Goal: Task Accomplishment & Management: Use online tool/utility

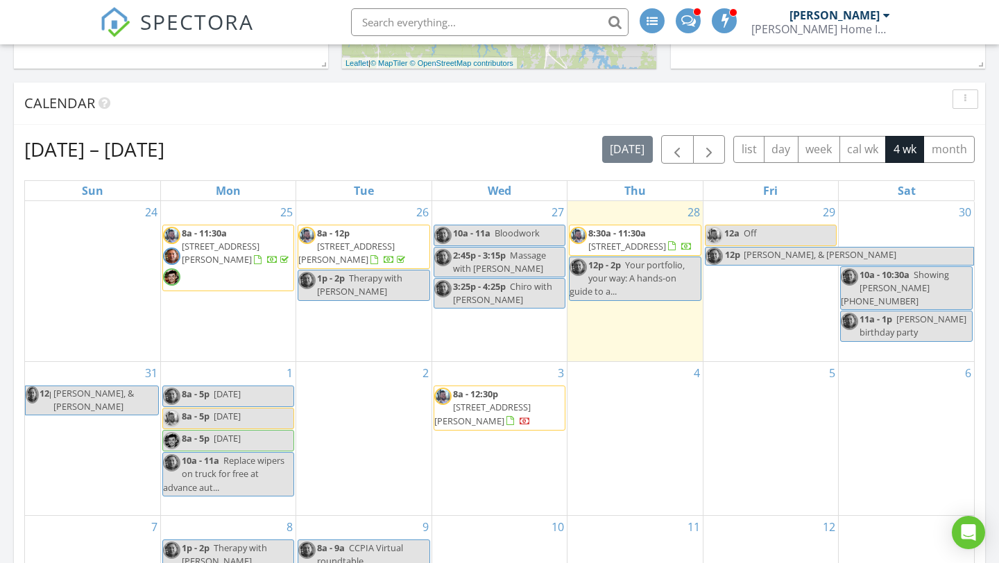
scroll to position [529, 0]
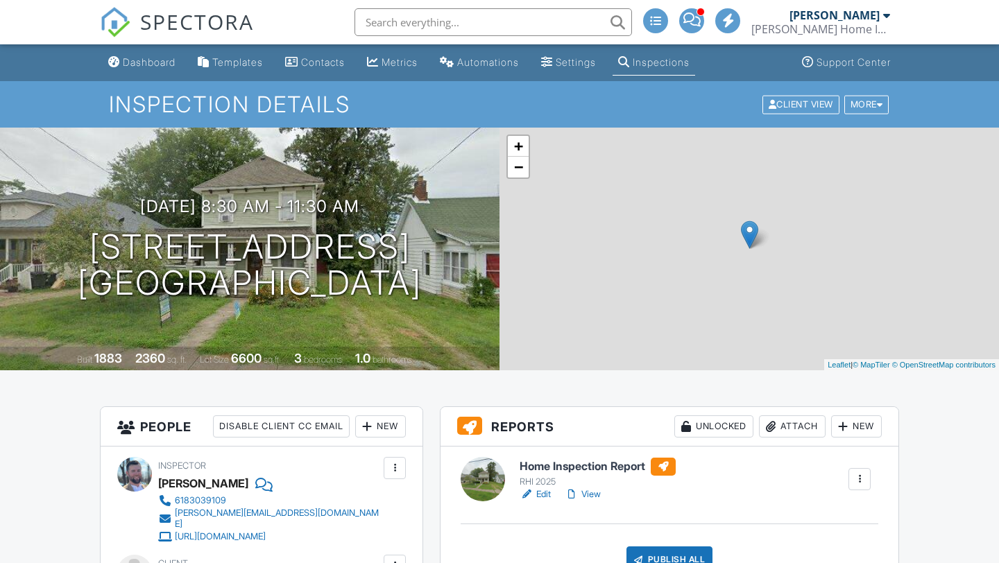
scroll to position [51, 0]
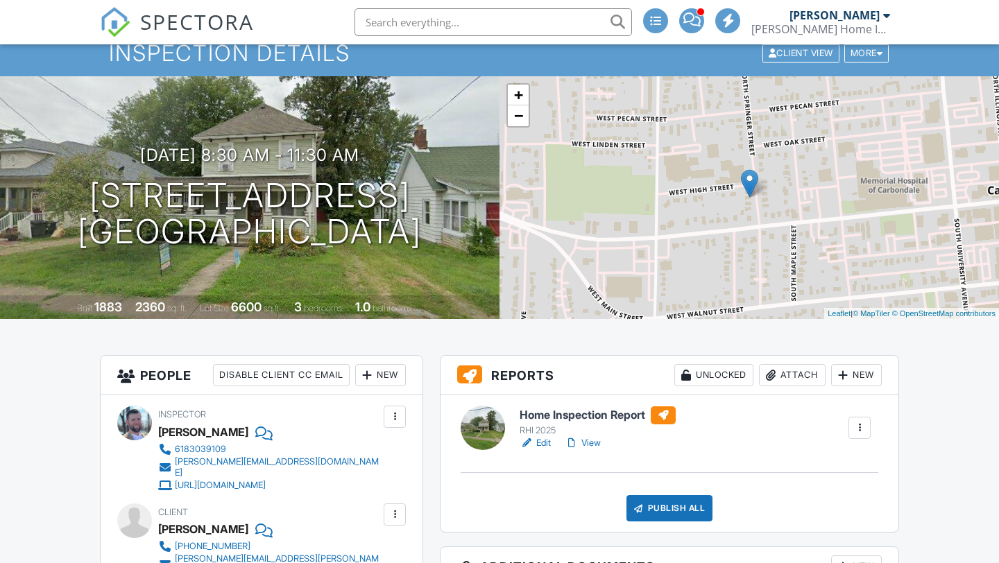
click at [376, 368] on div "New" at bounding box center [380, 375] width 51 height 22
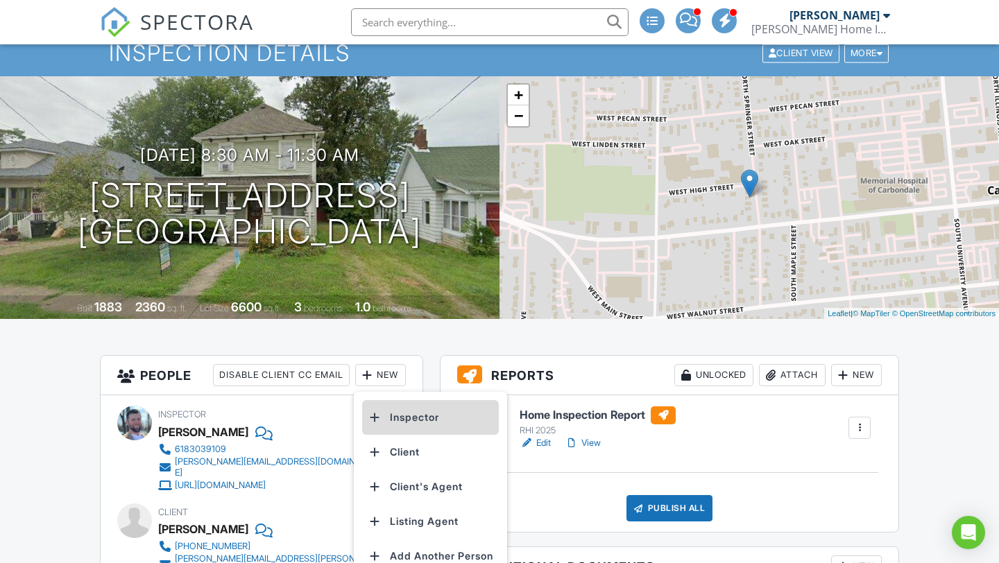
click at [390, 412] on li "Inspector" at bounding box center [430, 417] width 137 height 35
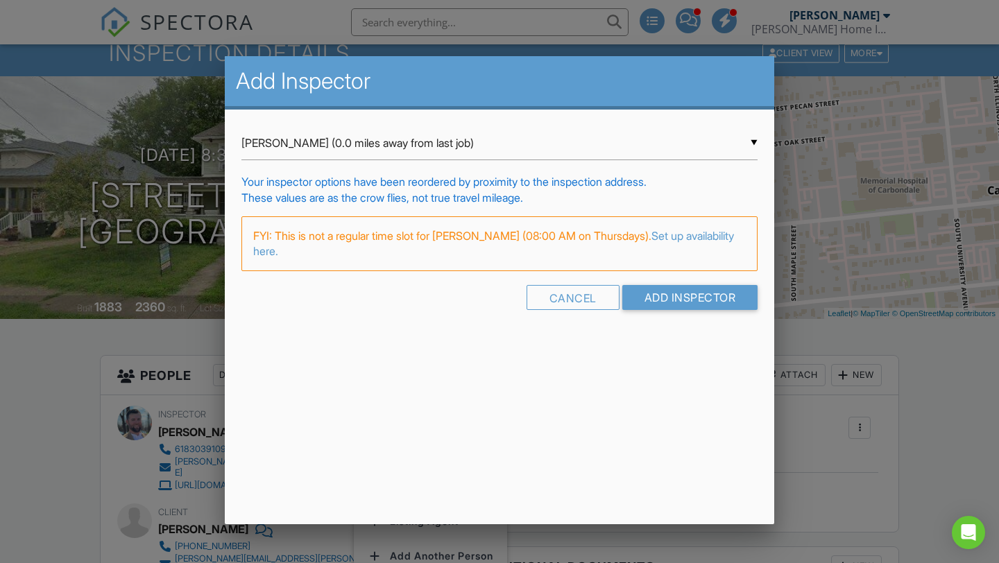
click at [565, 152] on input "David Miller (0.0 miles away from last job)" at bounding box center [499, 143] width 516 height 34
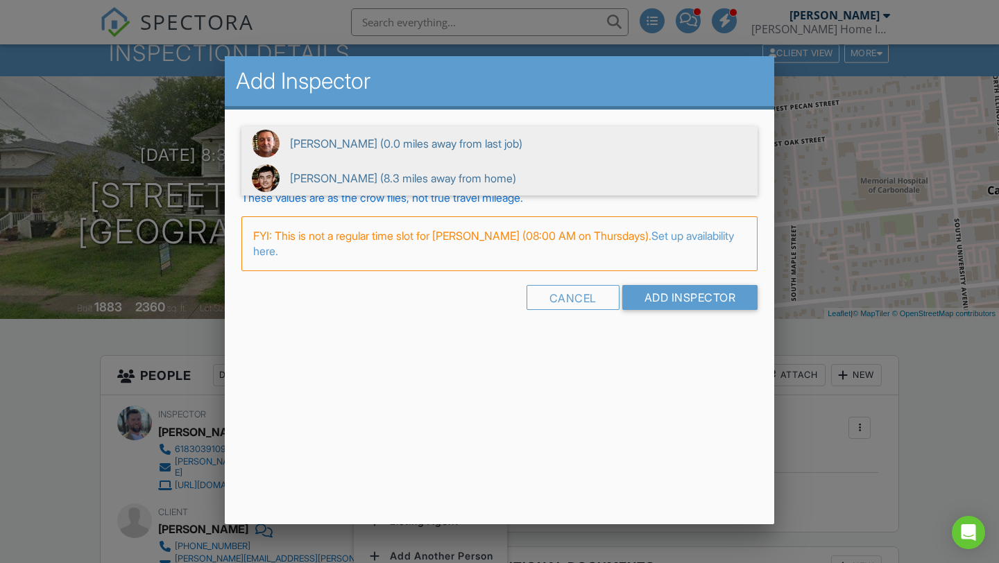
click at [521, 178] on span "Zach Pendegraft (8.3 miles away from home)" at bounding box center [499, 178] width 516 height 35
type input "Zach Pendegraft (8.3 miles away from home)"
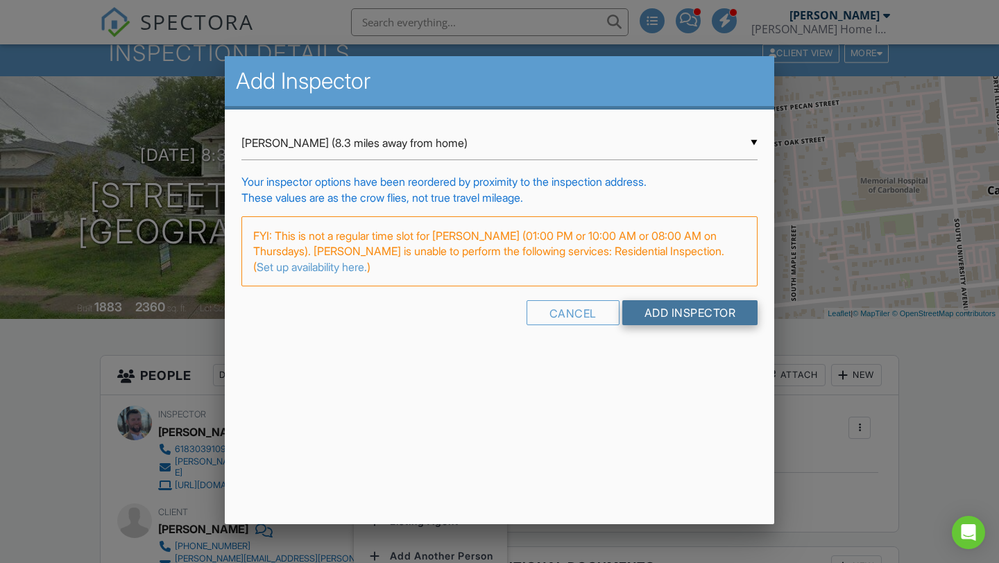
click at [703, 318] on input "Add Inspector" at bounding box center [690, 312] width 136 height 25
